Goal: Check status: Check status

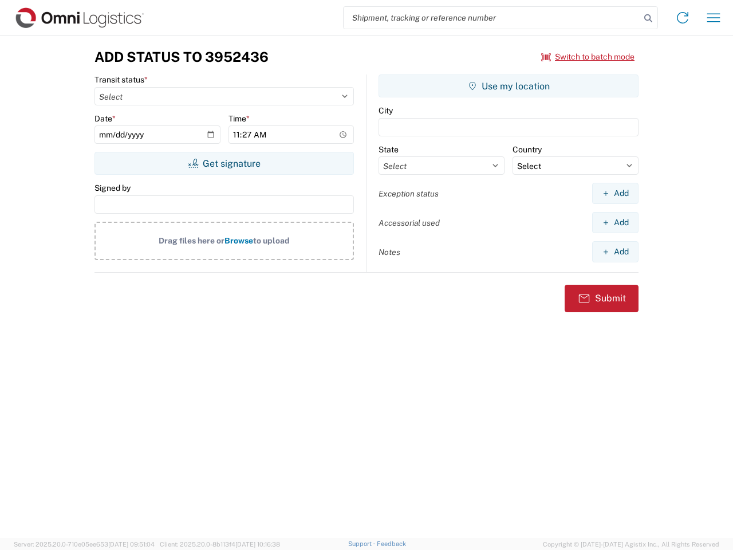
click at [492, 18] on input "search" at bounding box center [492, 18] width 297 height 22
click at [648, 18] on icon at bounding box center [648, 18] width 16 height 16
click at [683, 18] on icon at bounding box center [683, 18] width 18 height 18
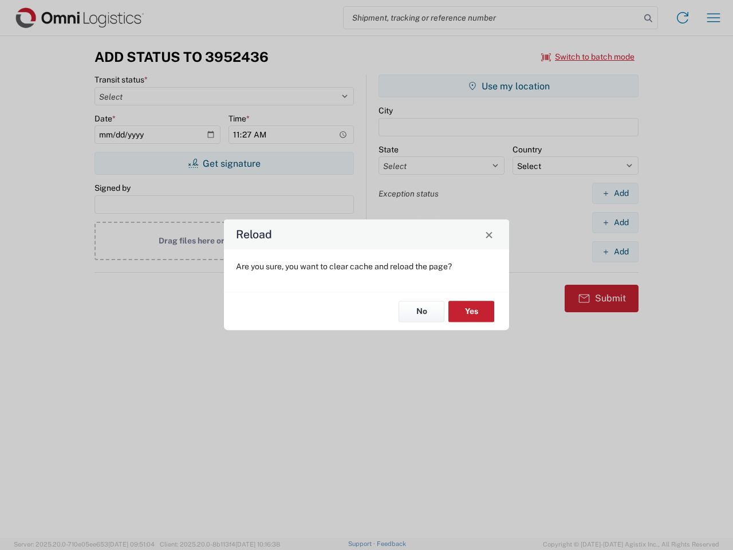
click at [714, 18] on div "Reload Are you sure, you want to clear cache and reload the page? No Yes" at bounding box center [366, 275] width 733 height 550
click at [588, 57] on div "Reload Are you sure, you want to clear cache and reload the page? No Yes" at bounding box center [366, 275] width 733 height 550
click at [224, 163] on div "Reload Are you sure, you want to clear cache and reload the page? No Yes" at bounding box center [366, 275] width 733 height 550
click at [509, 86] on div "Reload Are you sure, you want to clear cache and reload the page? No Yes" at bounding box center [366, 275] width 733 height 550
click at [615, 193] on div "Reload Are you sure, you want to clear cache and reload the page? No Yes" at bounding box center [366, 275] width 733 height 550
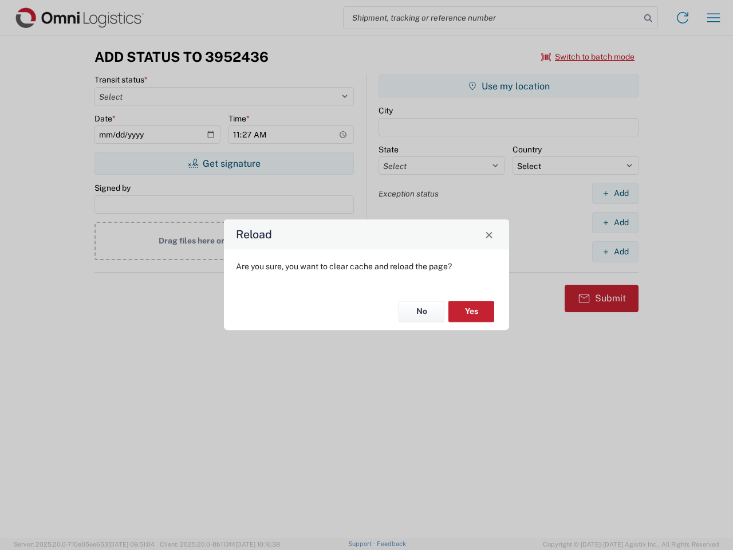
click at [615, 222] on div "Reload Are you sure, you want to clear cache and reload the page? No Yes" at bounding box center [366, 275] width 733 height 550
click at [615, 251] on div "Reload Are you sure, you want to clear cache and reload the page? No Yes" at bounding box center [366, 275] width 733 height 550
